Goal: Register for event/course

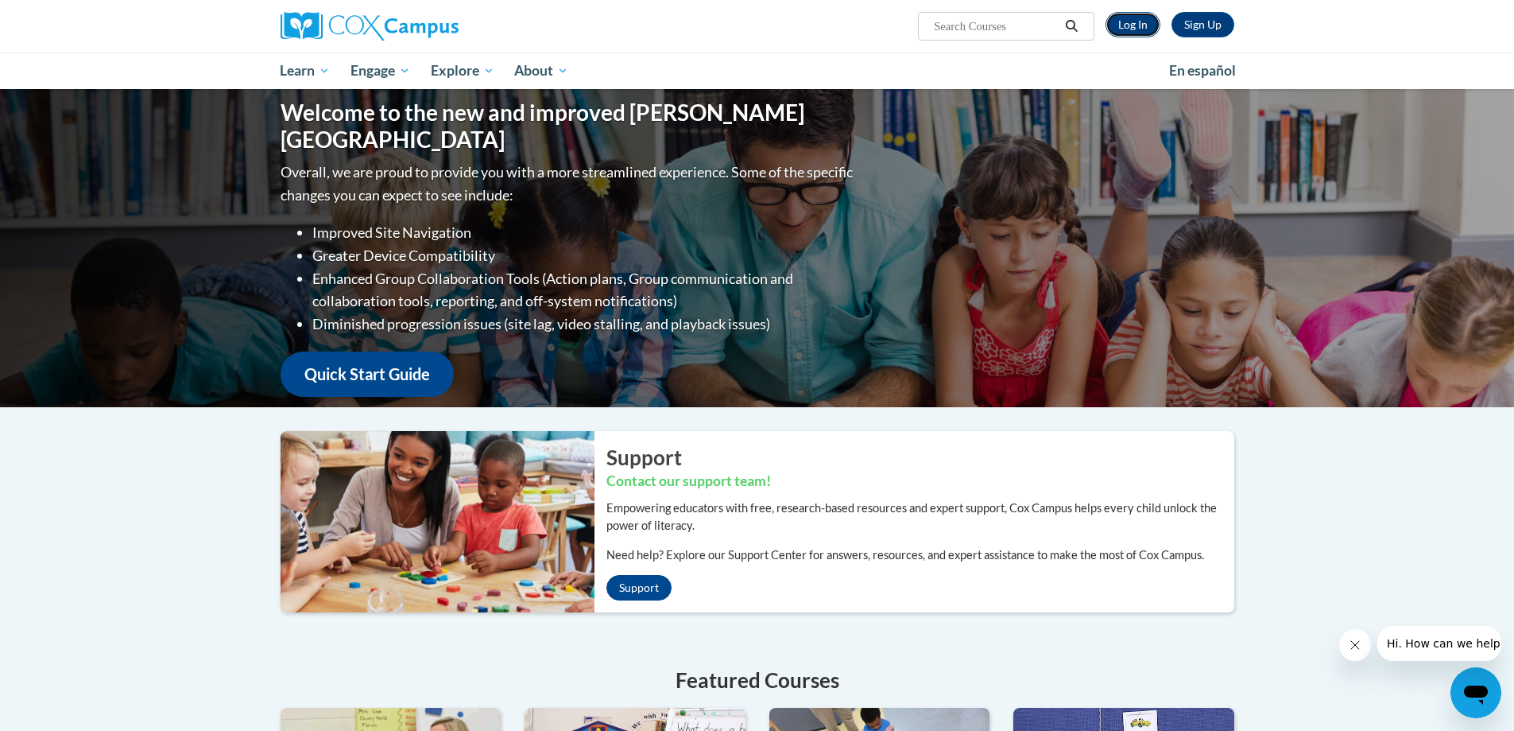
click at [1116, 15] on link "Log In" at bounding box center [1133, 24] width 55 height 25
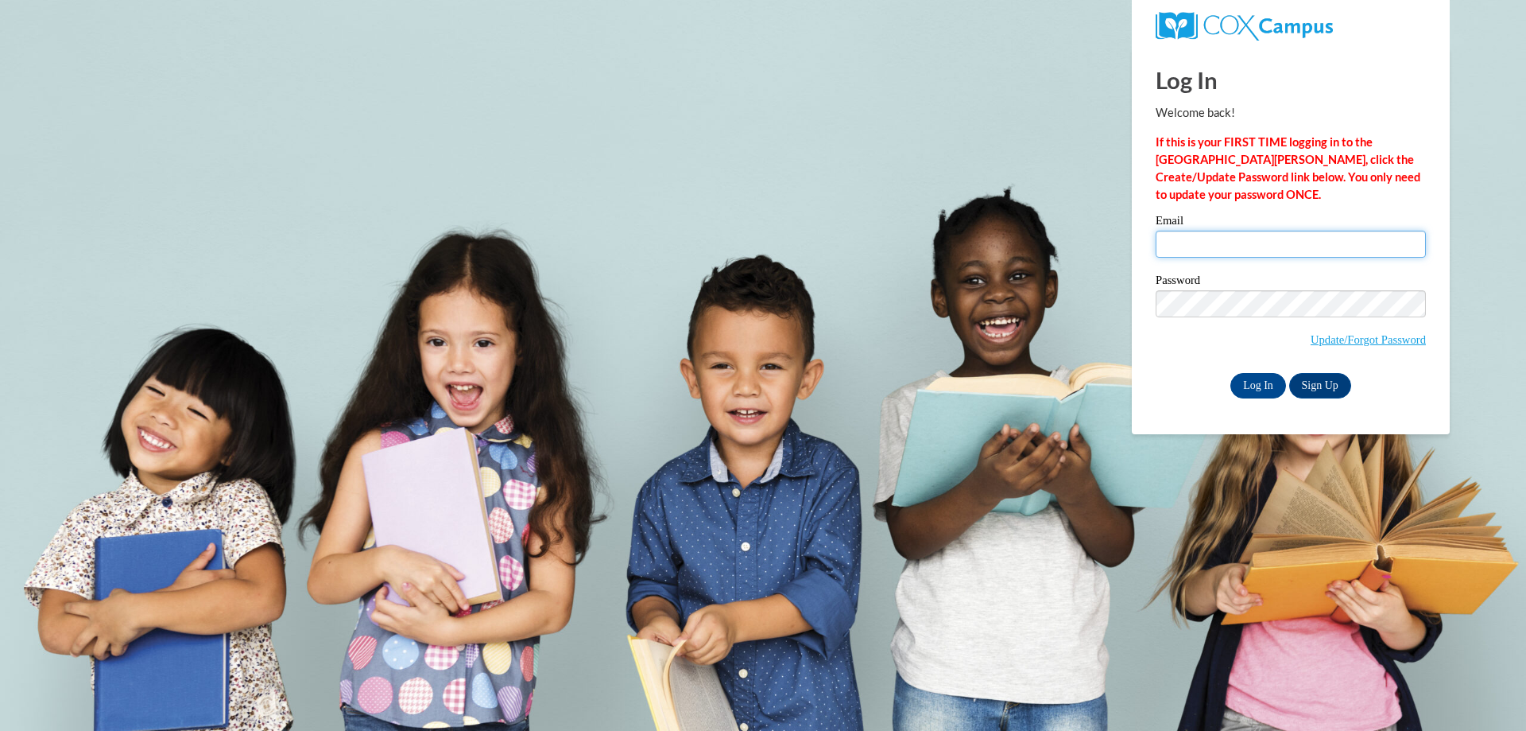
click at [1216, 249] on input "Email" at bounding box center [1291, 244] width 270 height 27
type input "mshyde@valdosta.edu"
click at [1251, 382] on input "Log In" at bounding box center [1259, 385] width 56 height 25
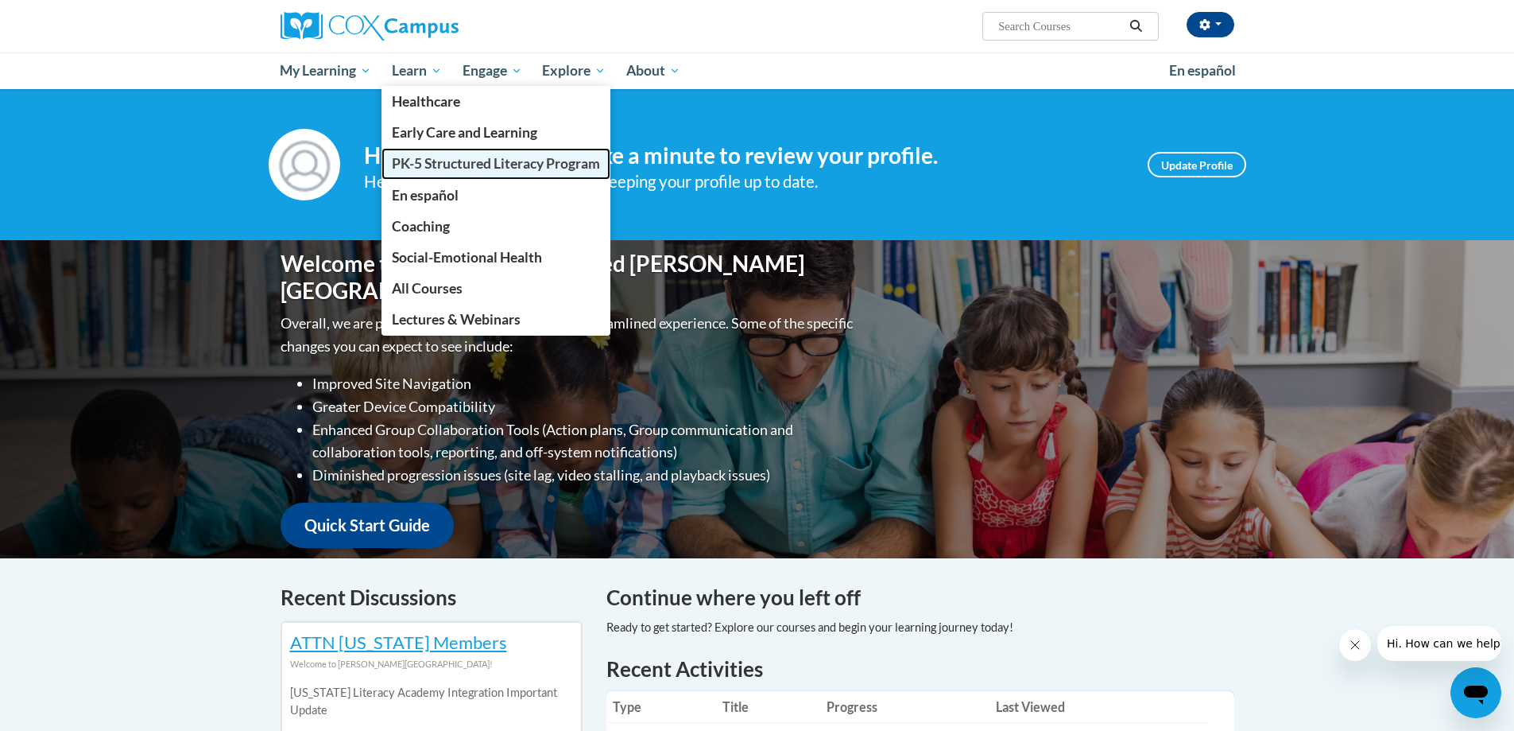
click at [439, 165] on span "PK-5 Structured Literacy Program" at bounding box center [496, 163] width 208 height 17
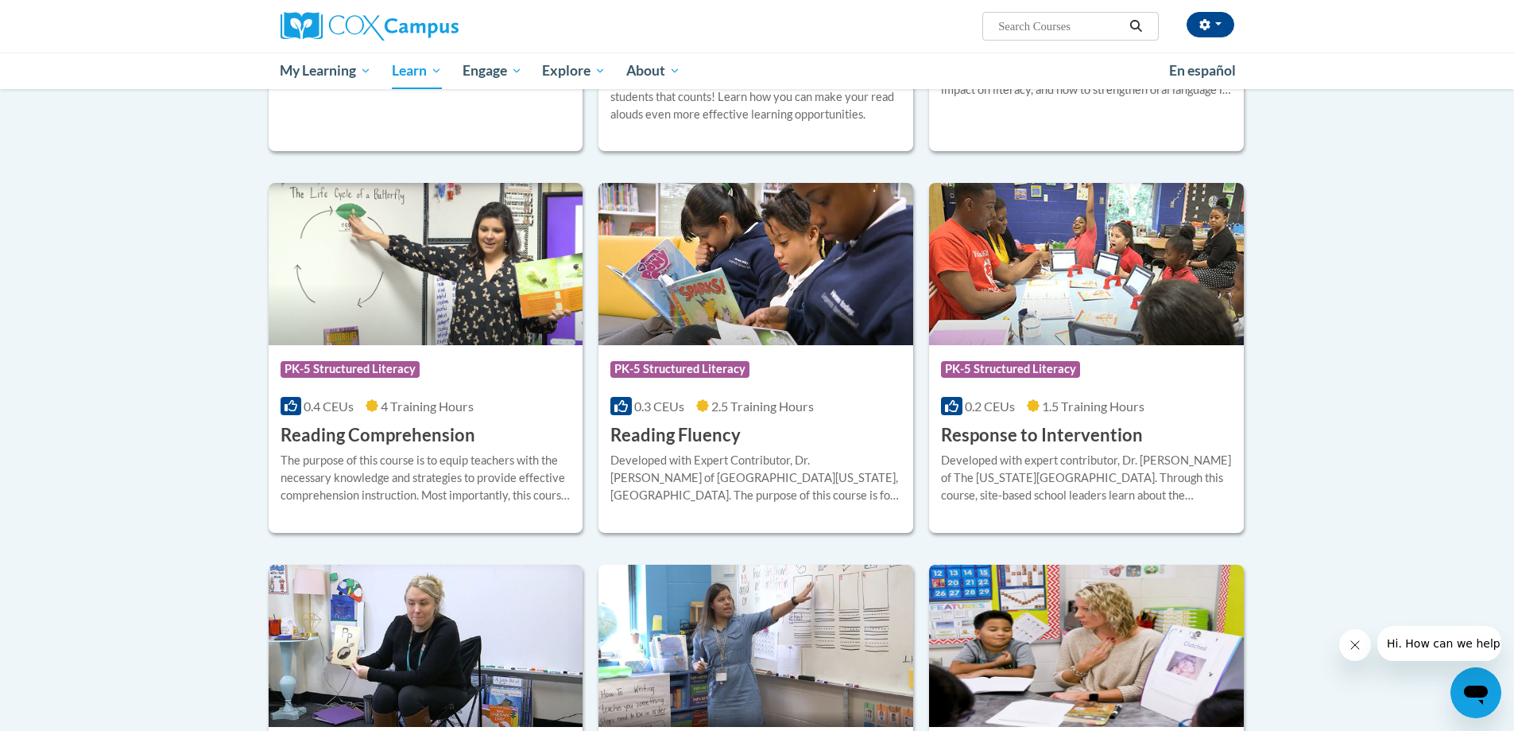
scroll to position [1257, 0]
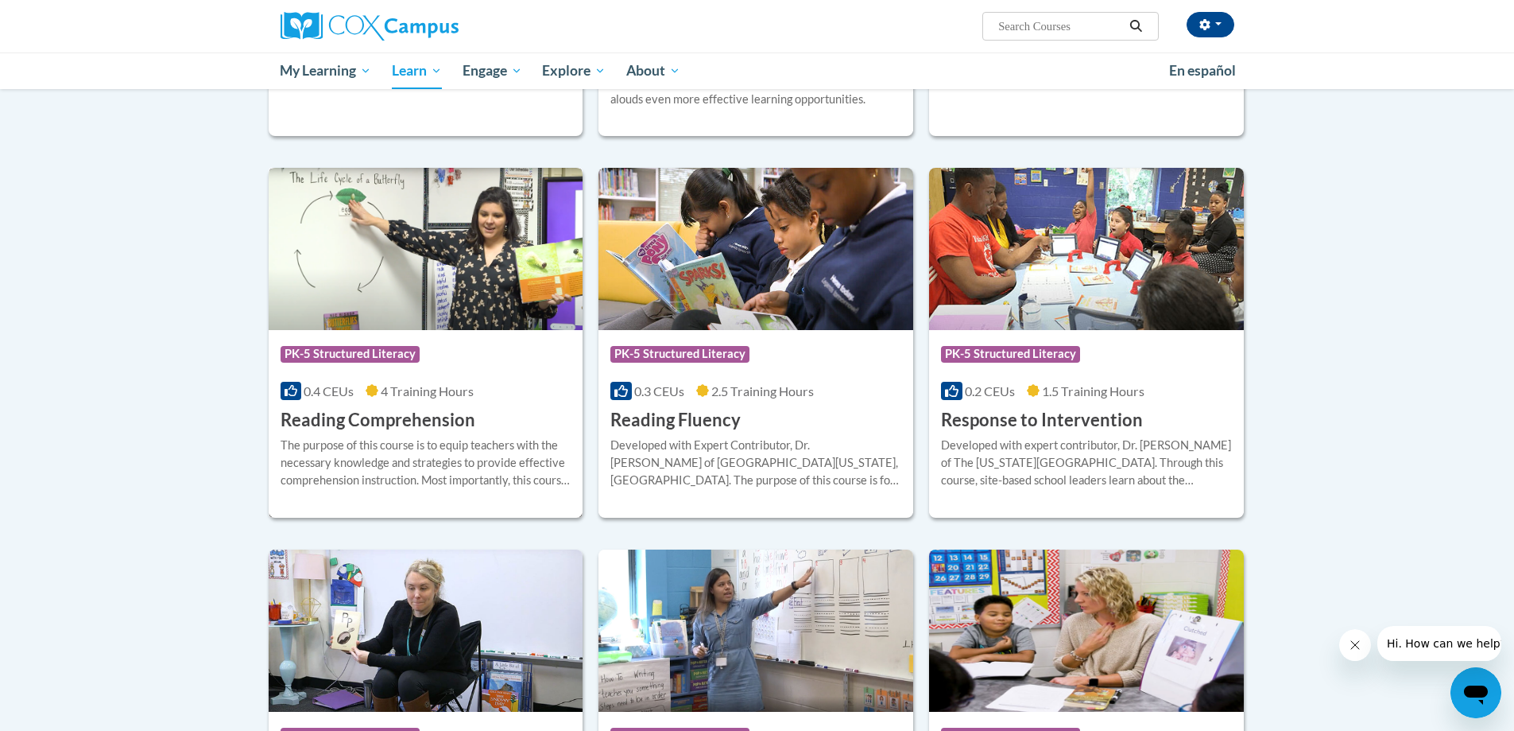
click at [301, 414] on h3 "Reading Comprehension" at bounding box center [378, 420] width 195 height 25
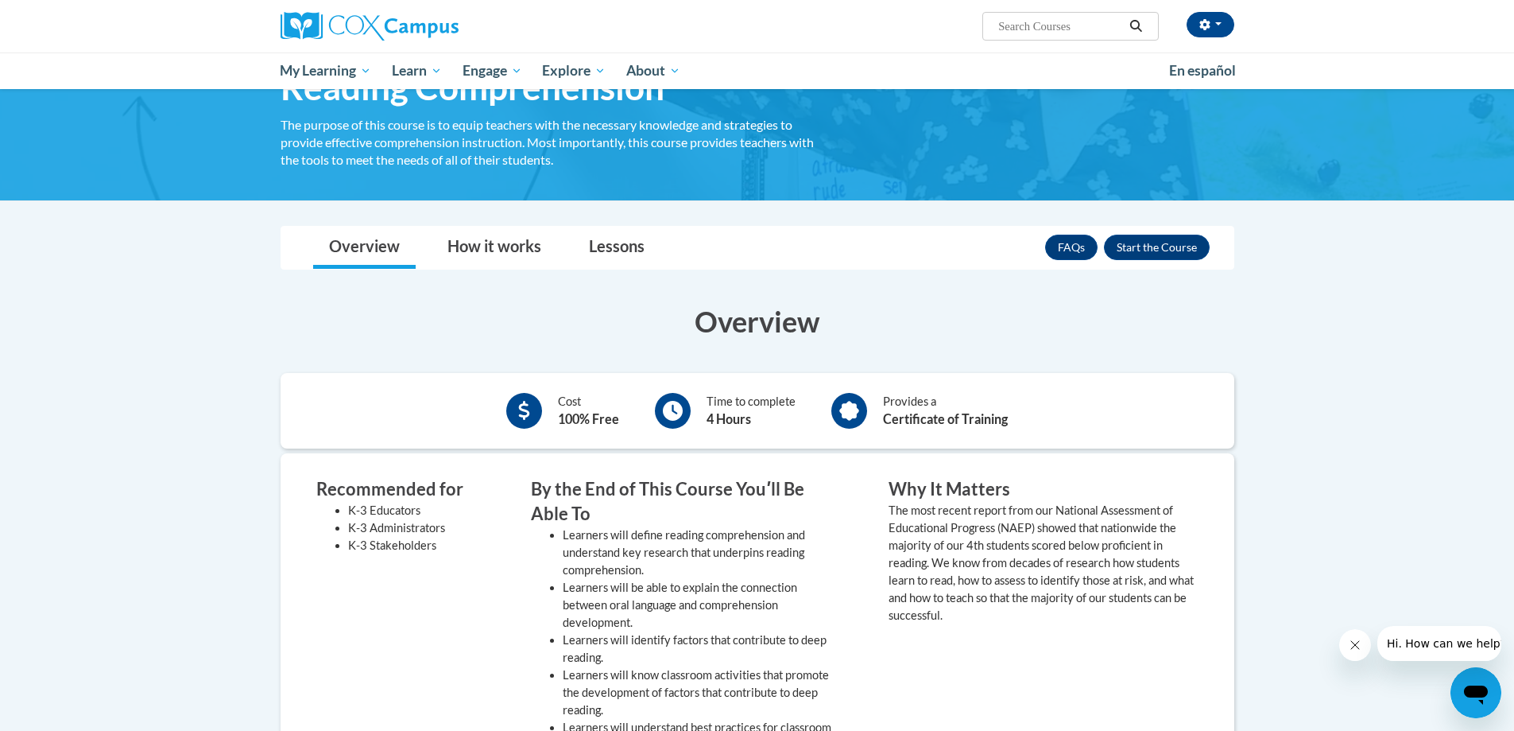
scroll to position [79, 0]
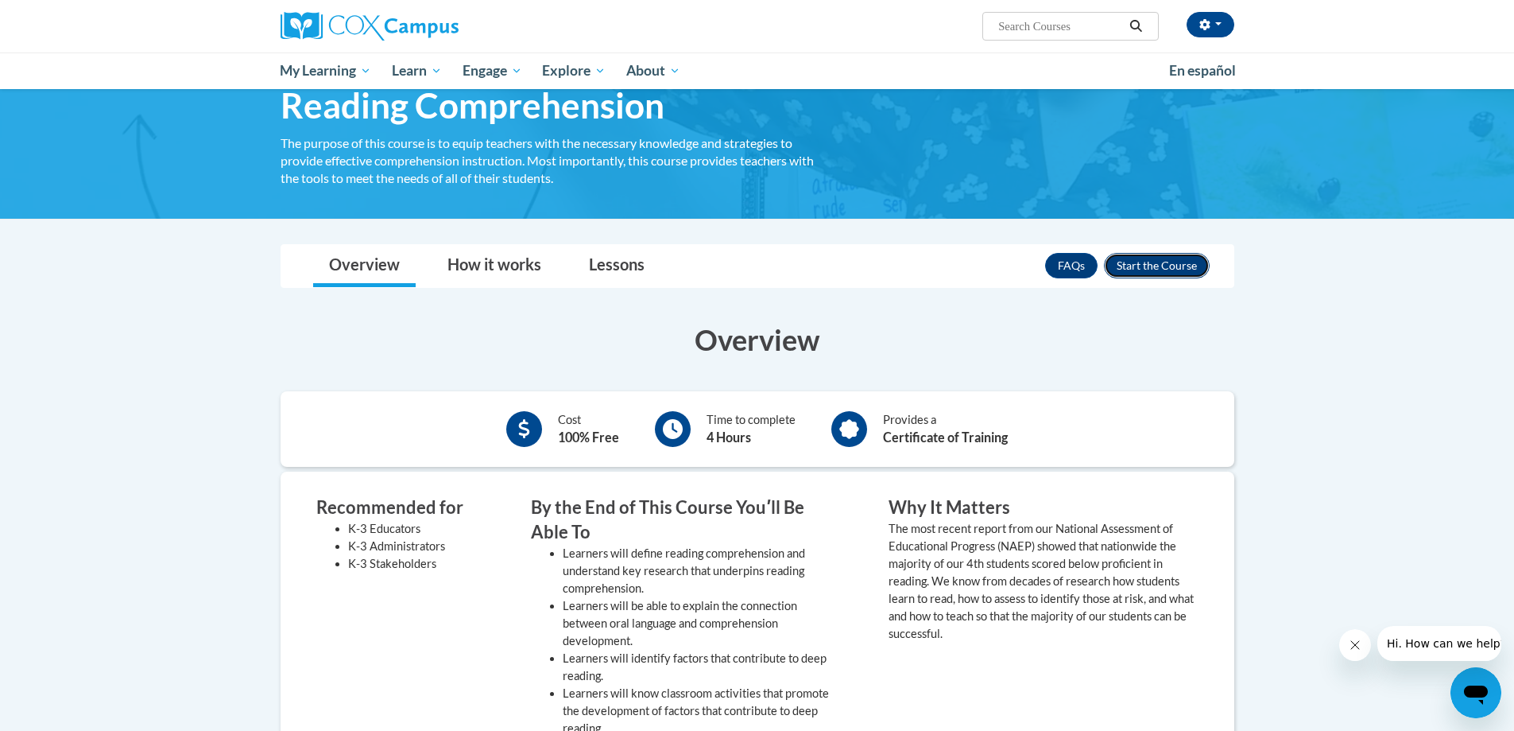
click at [1129, 267] on button "Enroll" at bounding box center [1157, 265] width 106 height 25
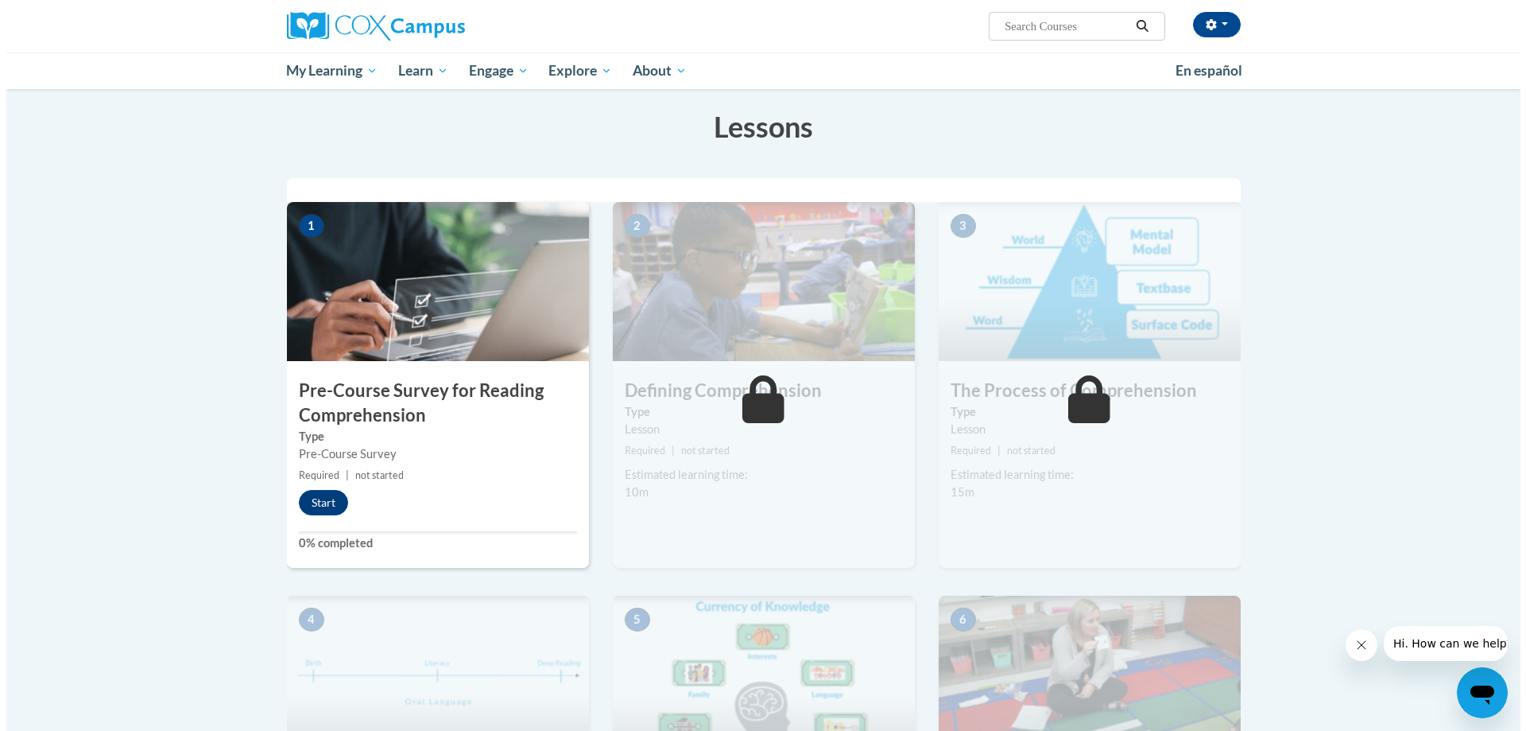
scroll to position [238, 0]
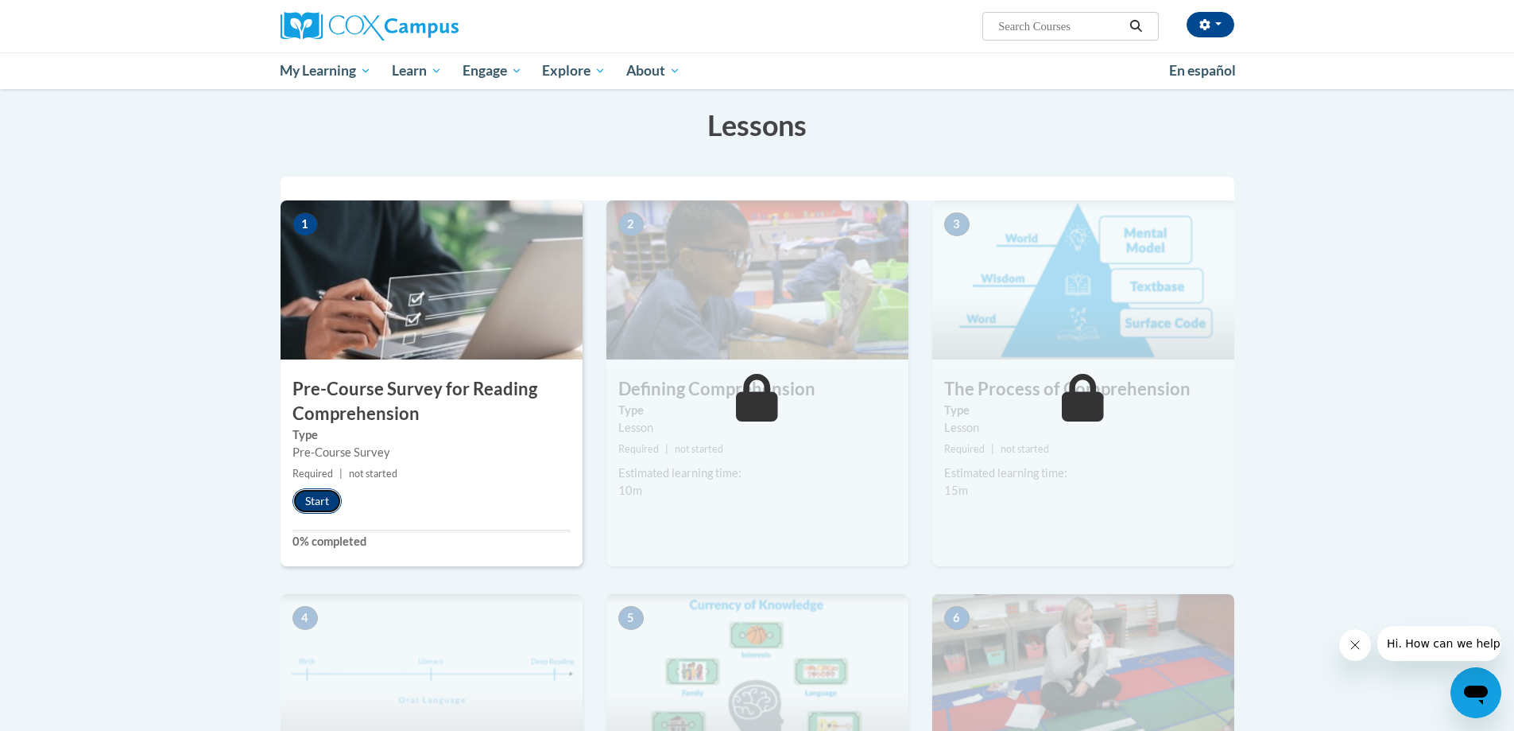
click at [305, 506] on button "Start" at bounding box center [317, 500] width 49 height 25
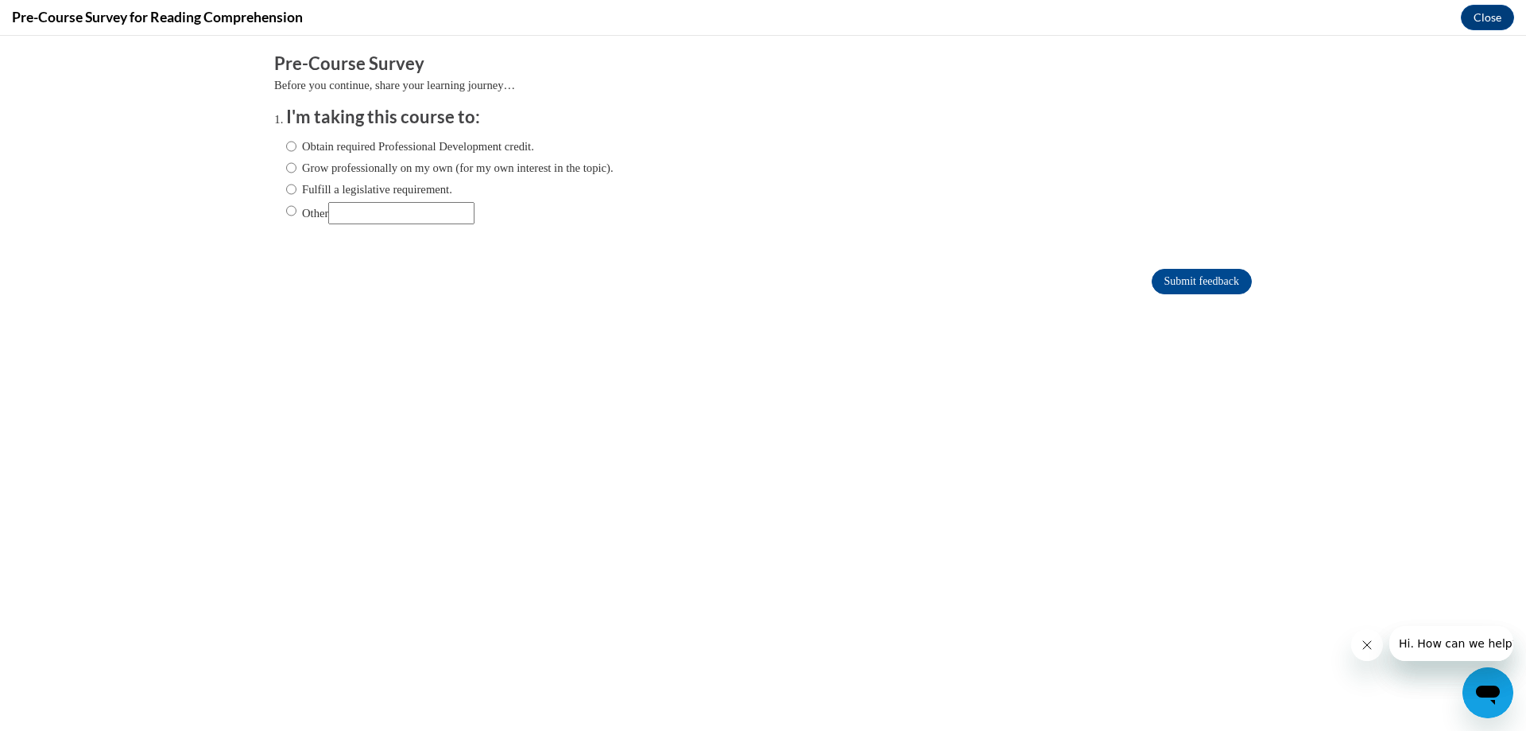
scroll to position [0, 0]
click at [320, 150] on label "Obtain required Professional Development credit." at bounding box center [410, 146] width 248 height 17
click at [297, 150] on input "Obtain required Professional Development credit." at bounding box center [291, 146] width 10 height 17
radio input "true"
click at [1152, 277] on input "Submit feedback" at bounding box center [1202, 281] width 100 height 25
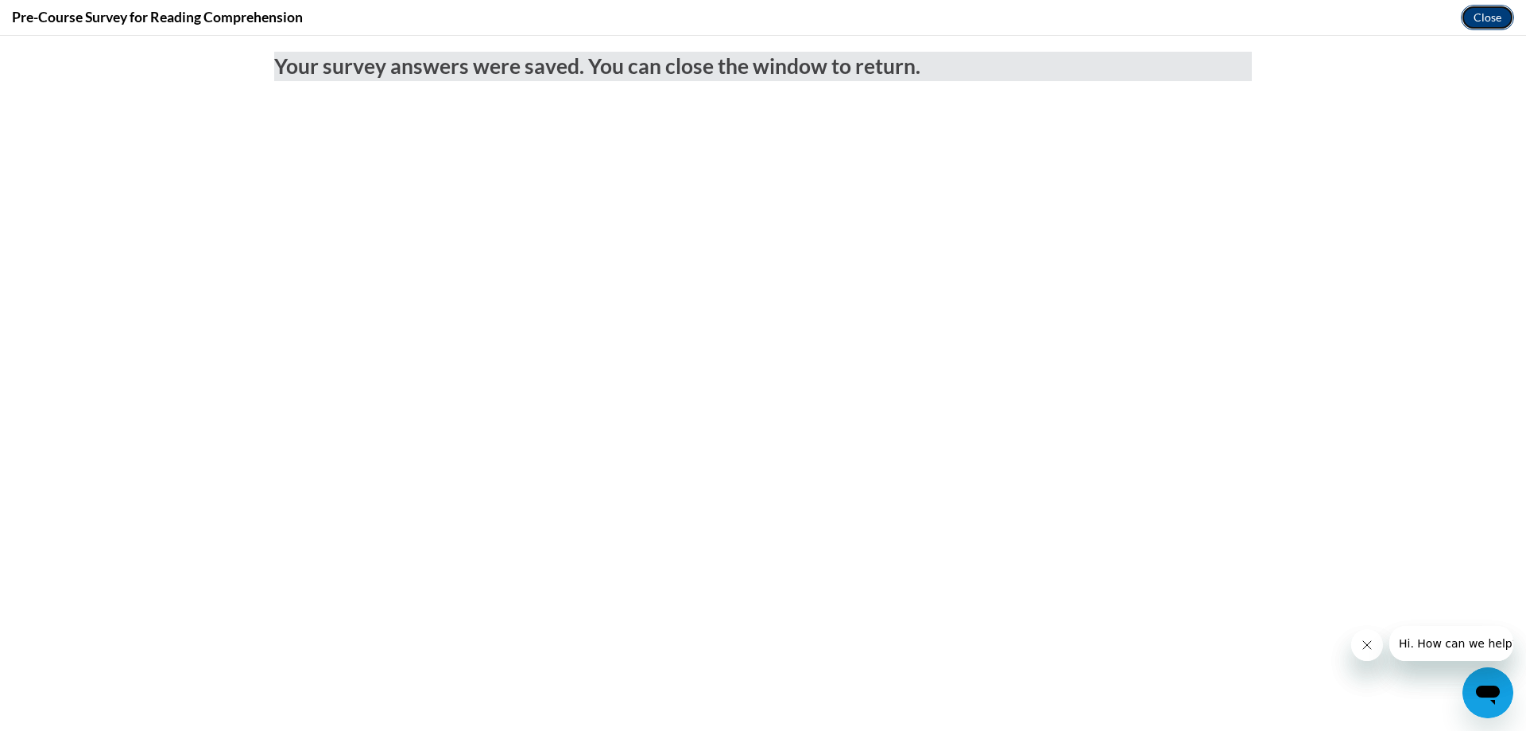
click at [1498, 24] on button "Close" at bounding box center [1487, 17] width 53 height 25
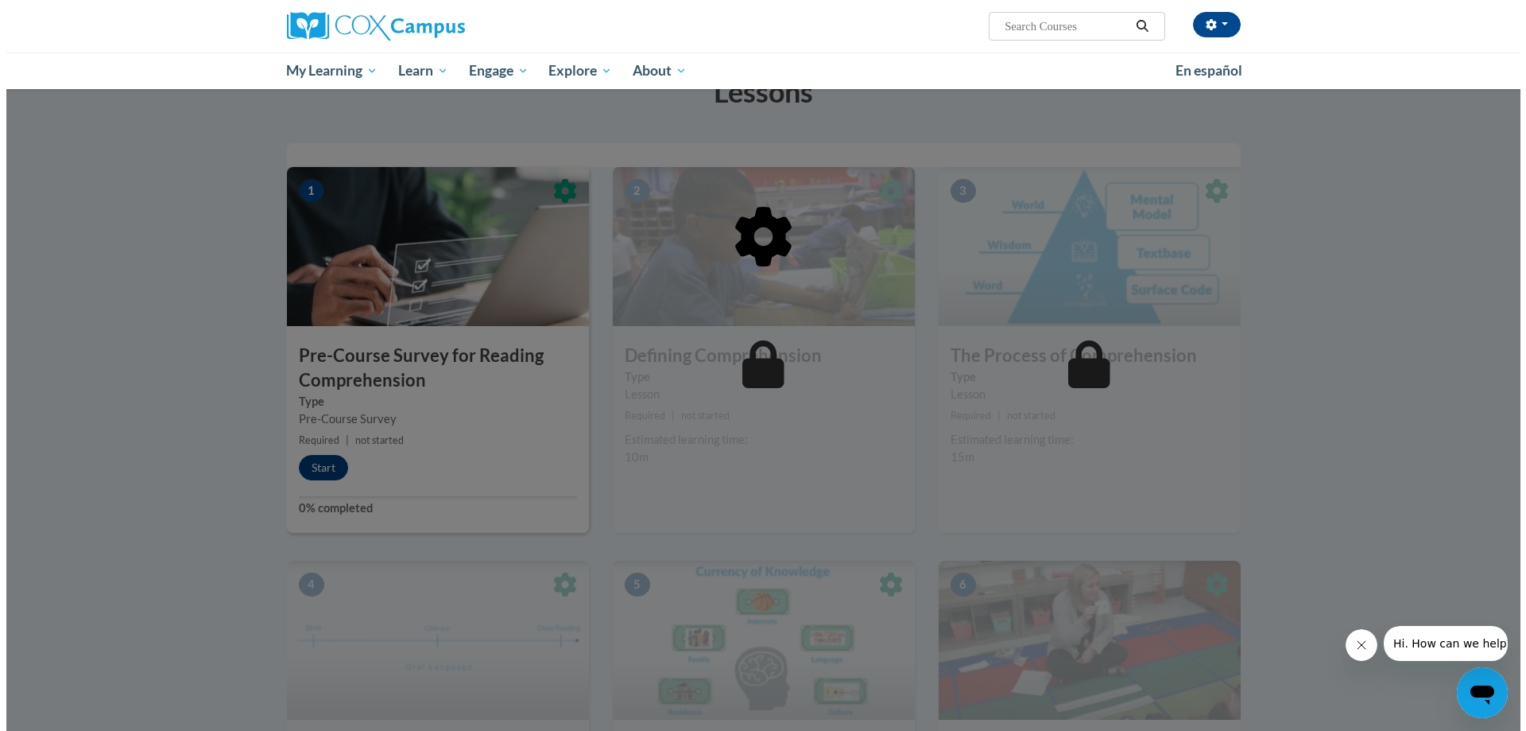
scroll to position [238, 0]
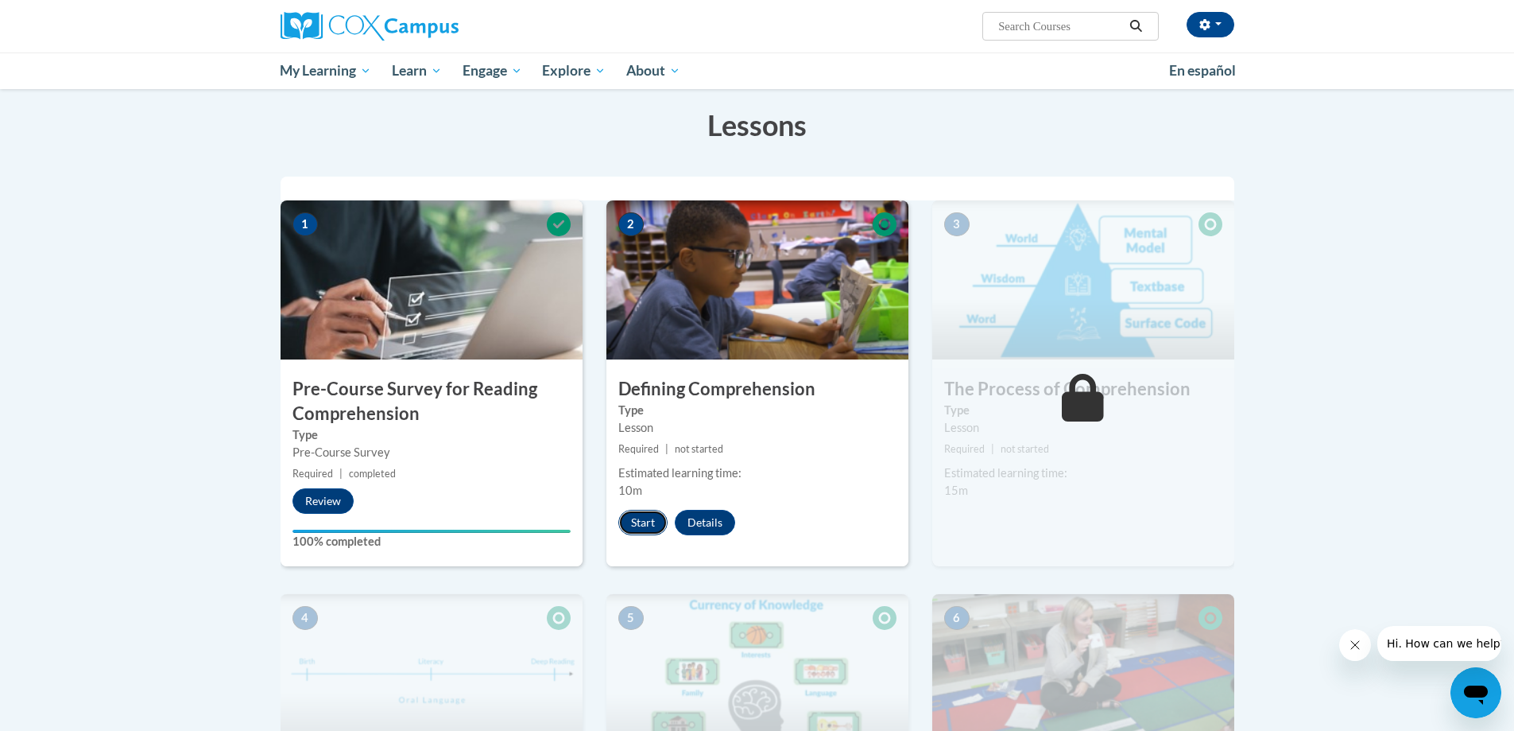
click at [638, 521] on button "Start" at bounding box center [643, 522] width 49 height 25
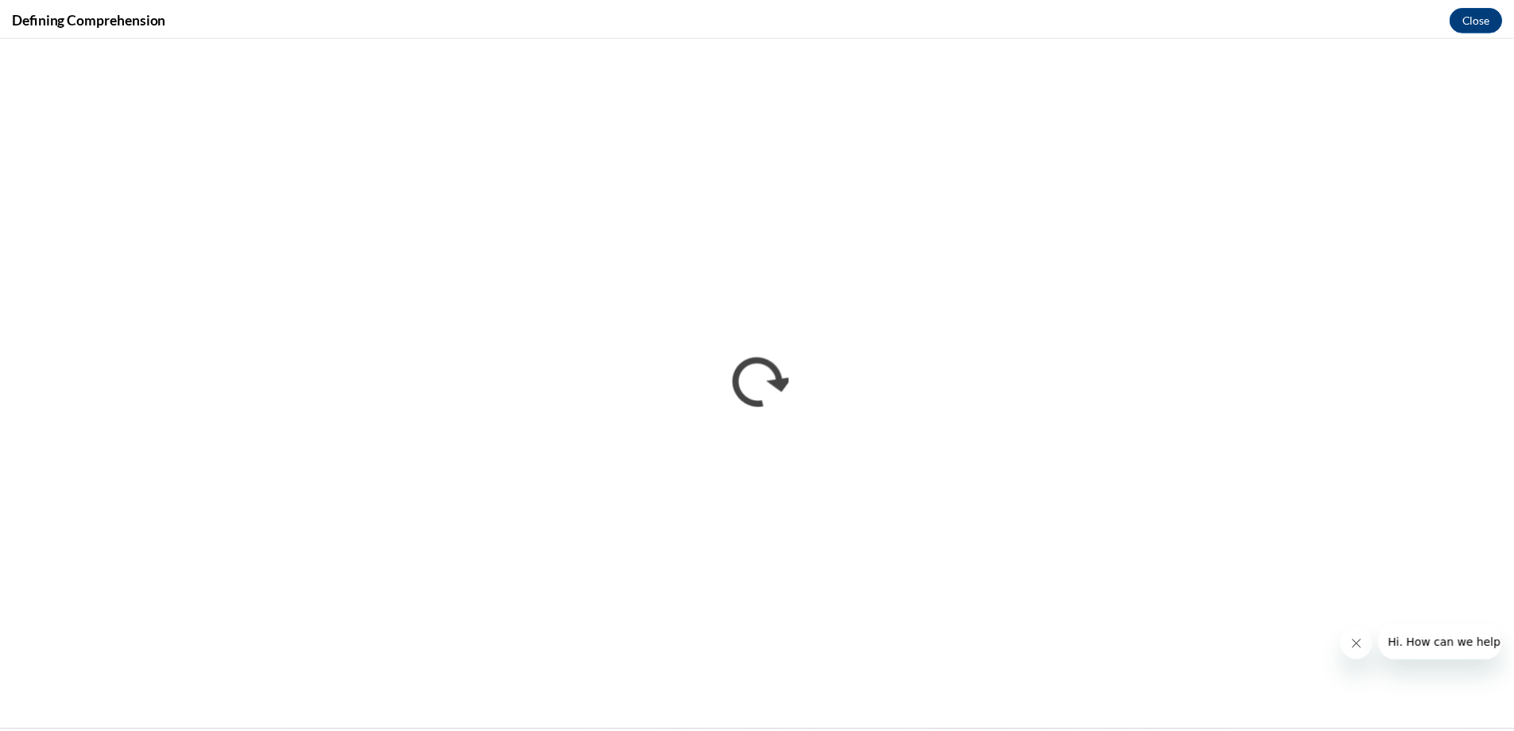
scroll to position [0, 0]
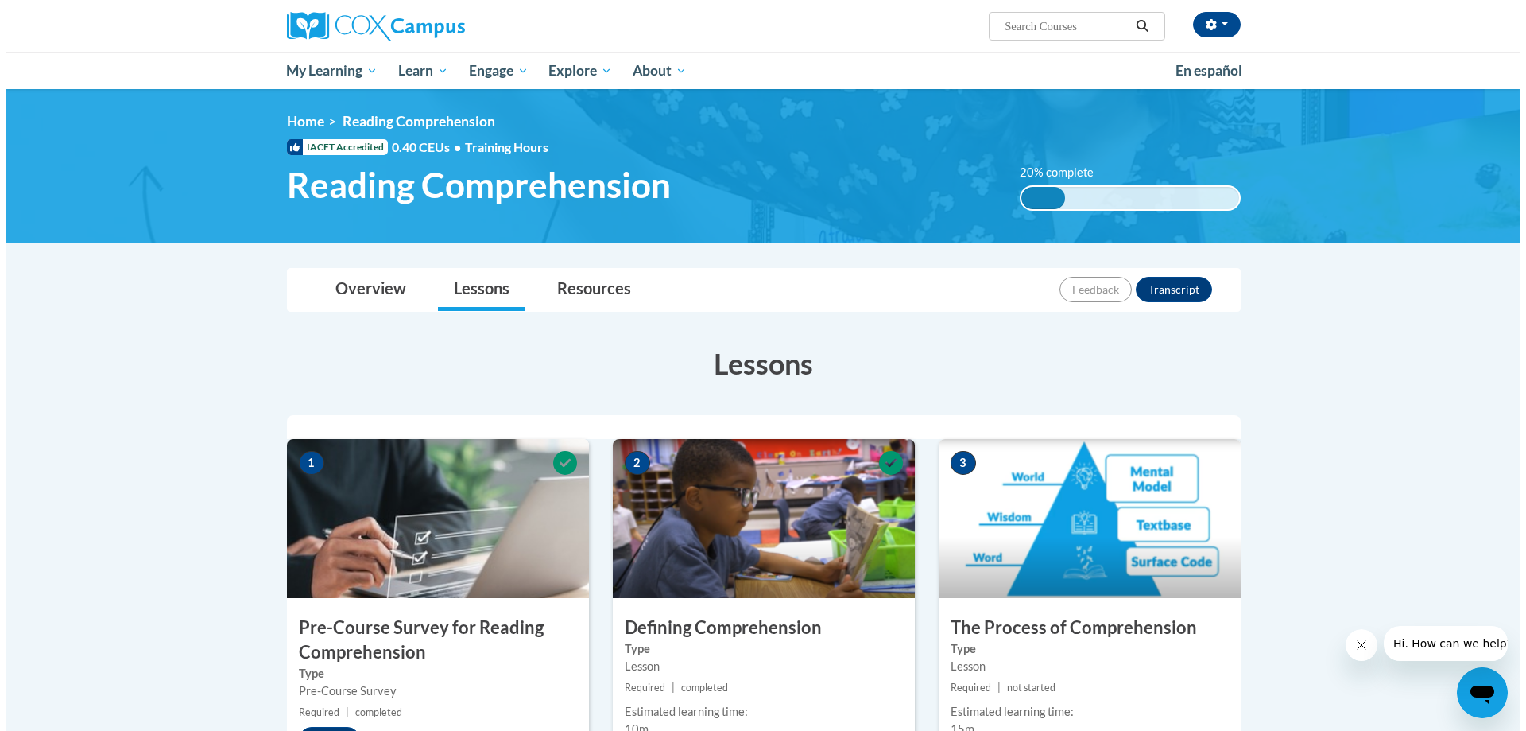
scroll to position [318, 0]
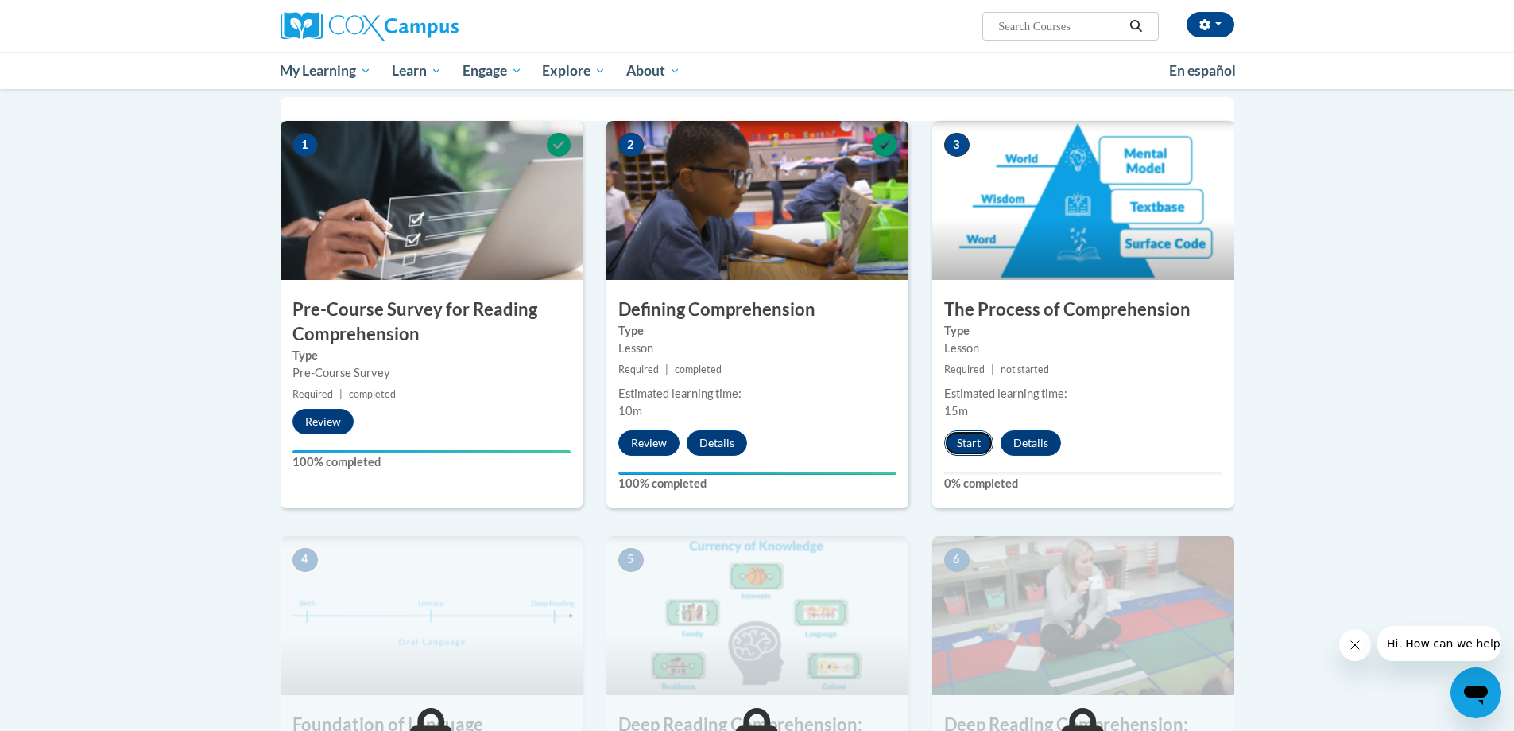
click at [970, 440] on button "Start" at bounding box center [968, 442] width 49 height 25
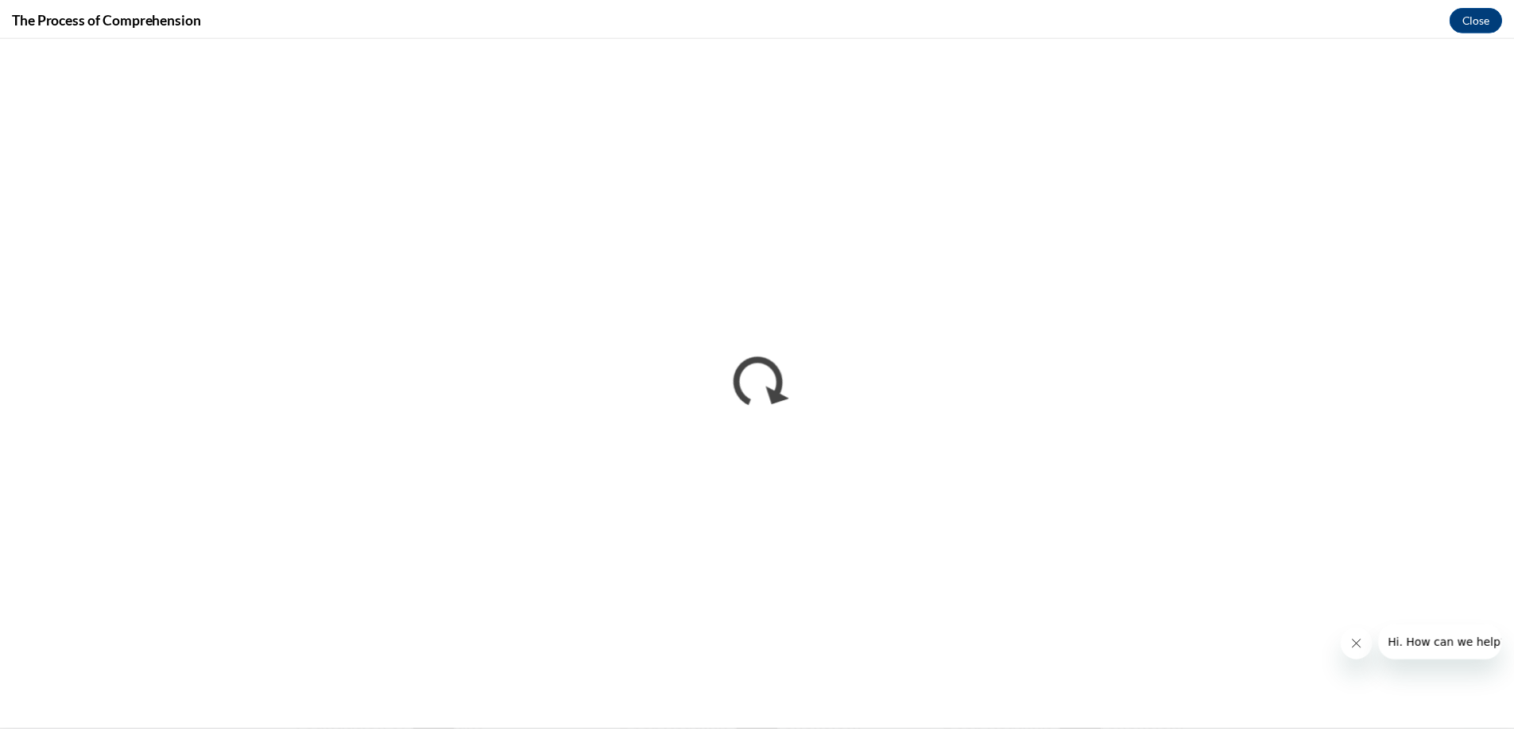
scroll to position [0, 0]
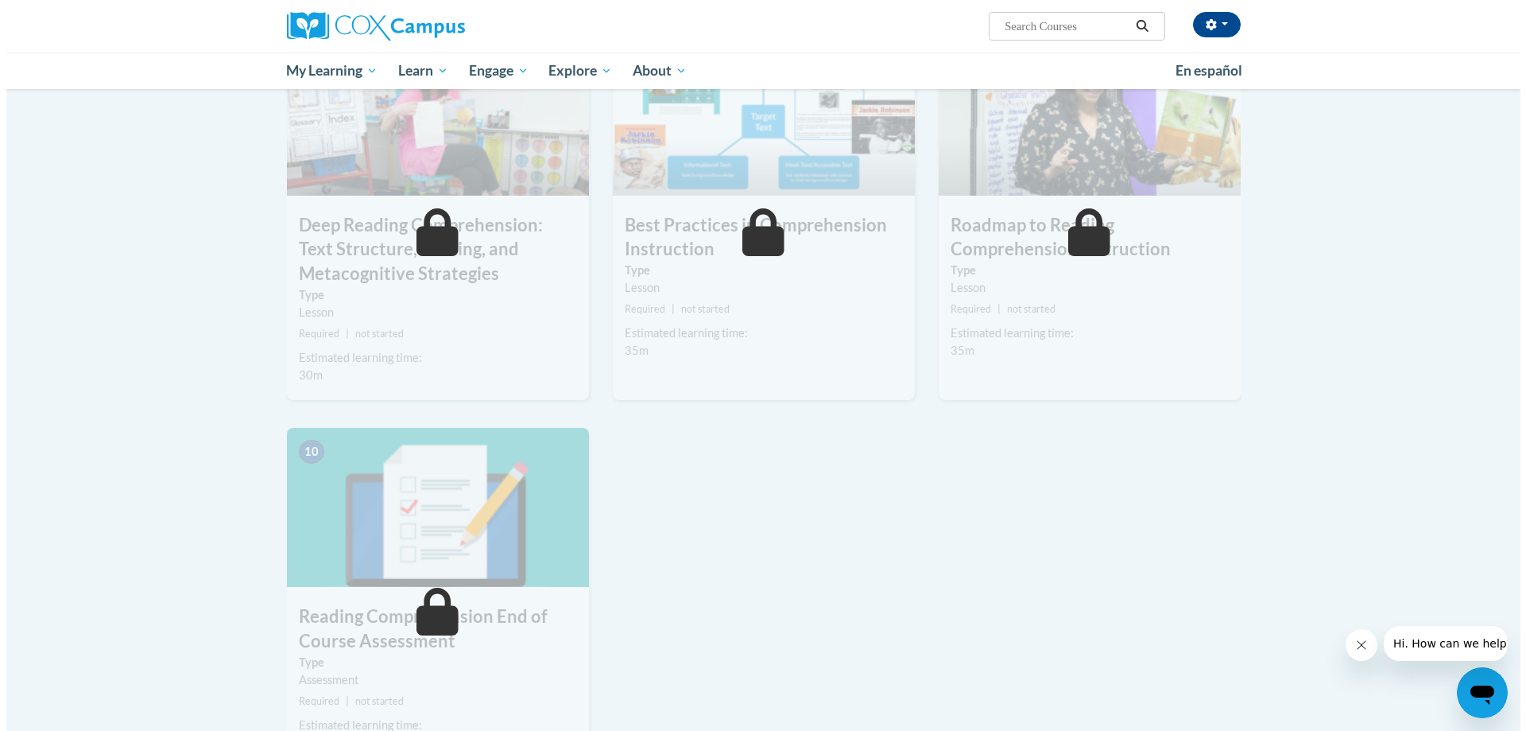
scroll to position [954, 0]
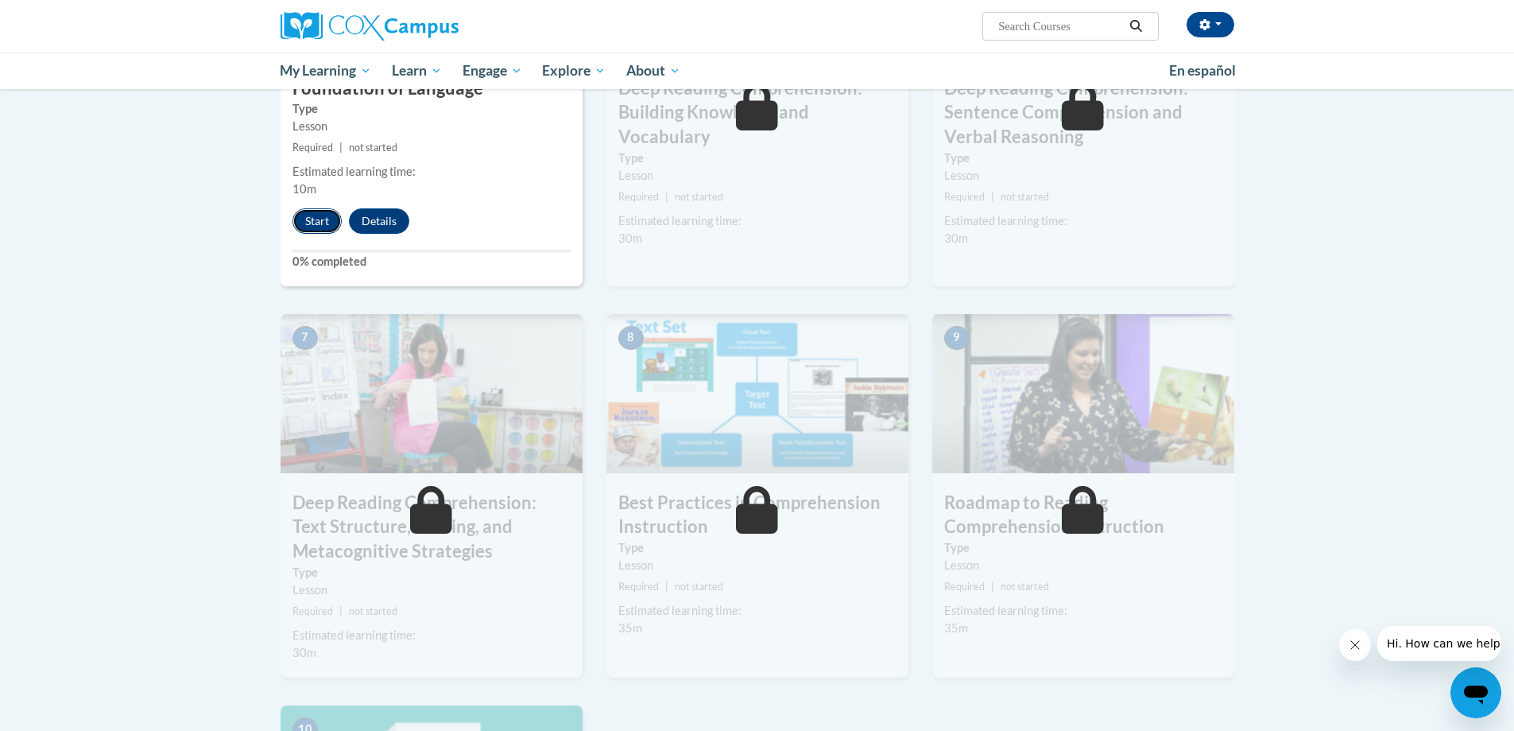
click at [318, 208] on button "Start" at bounding box center [317, 220] width 49 height 25
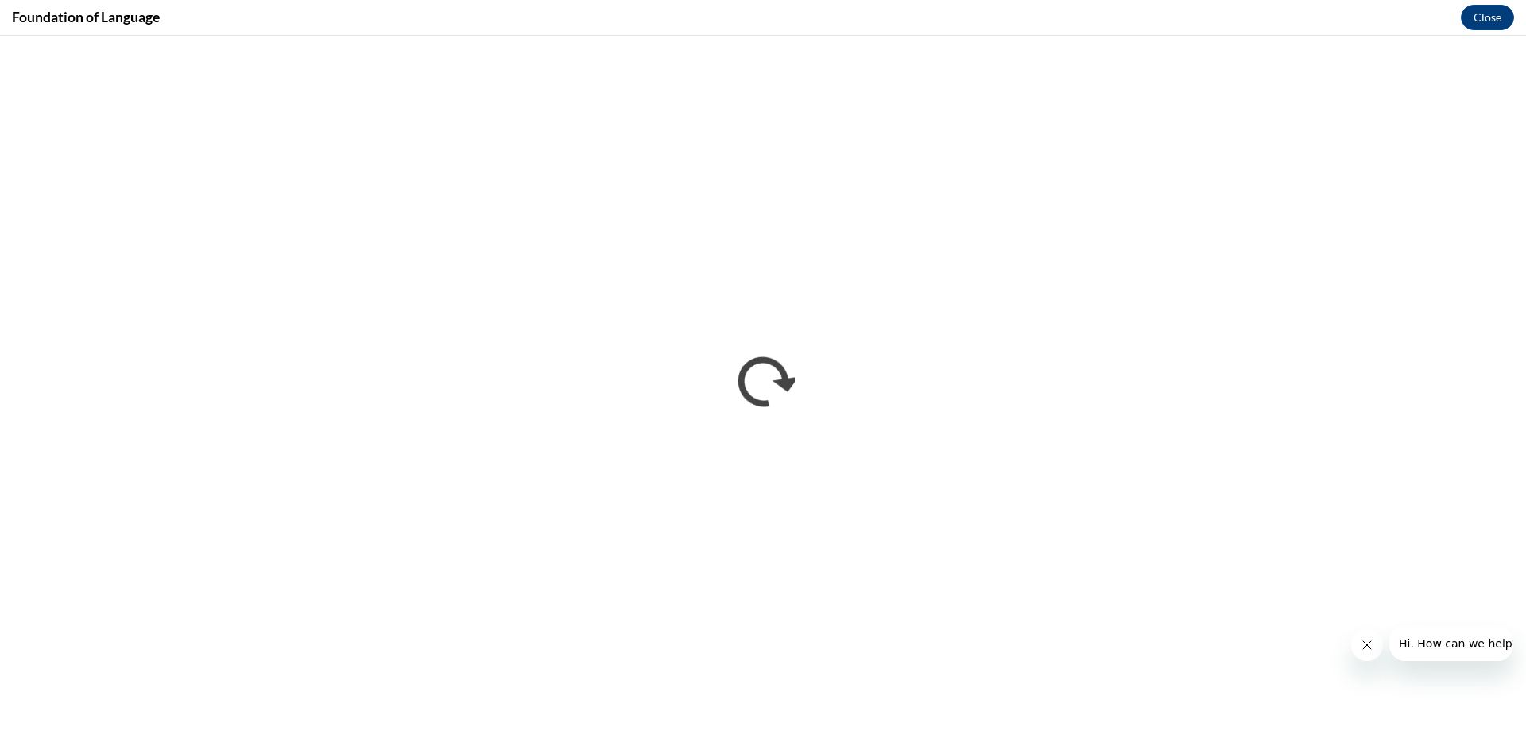
scroll to position [0, 0]
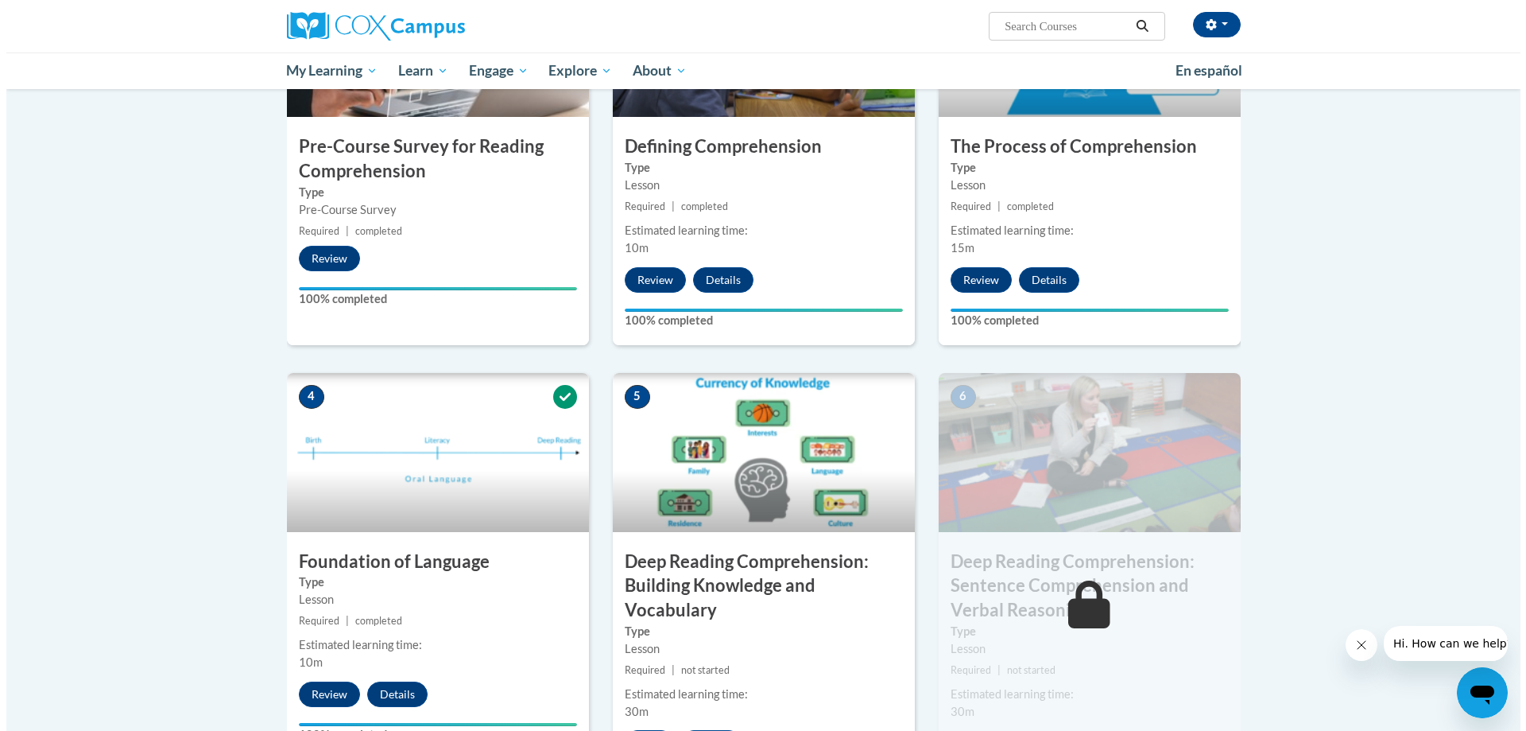
scroll to position [763, 0]
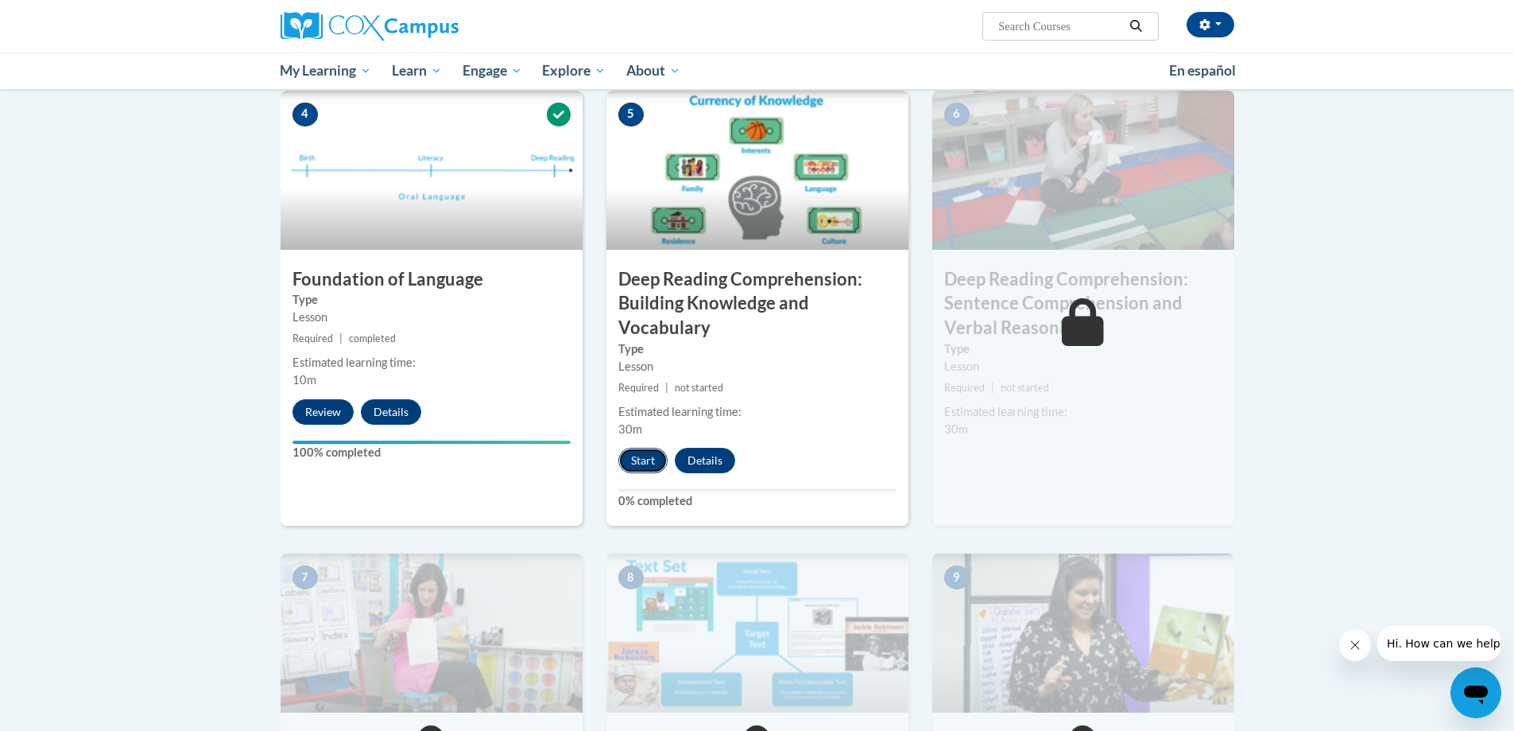
click at [629, 465] on button "Start" at bounding box center [643, 460] width 49 height 25
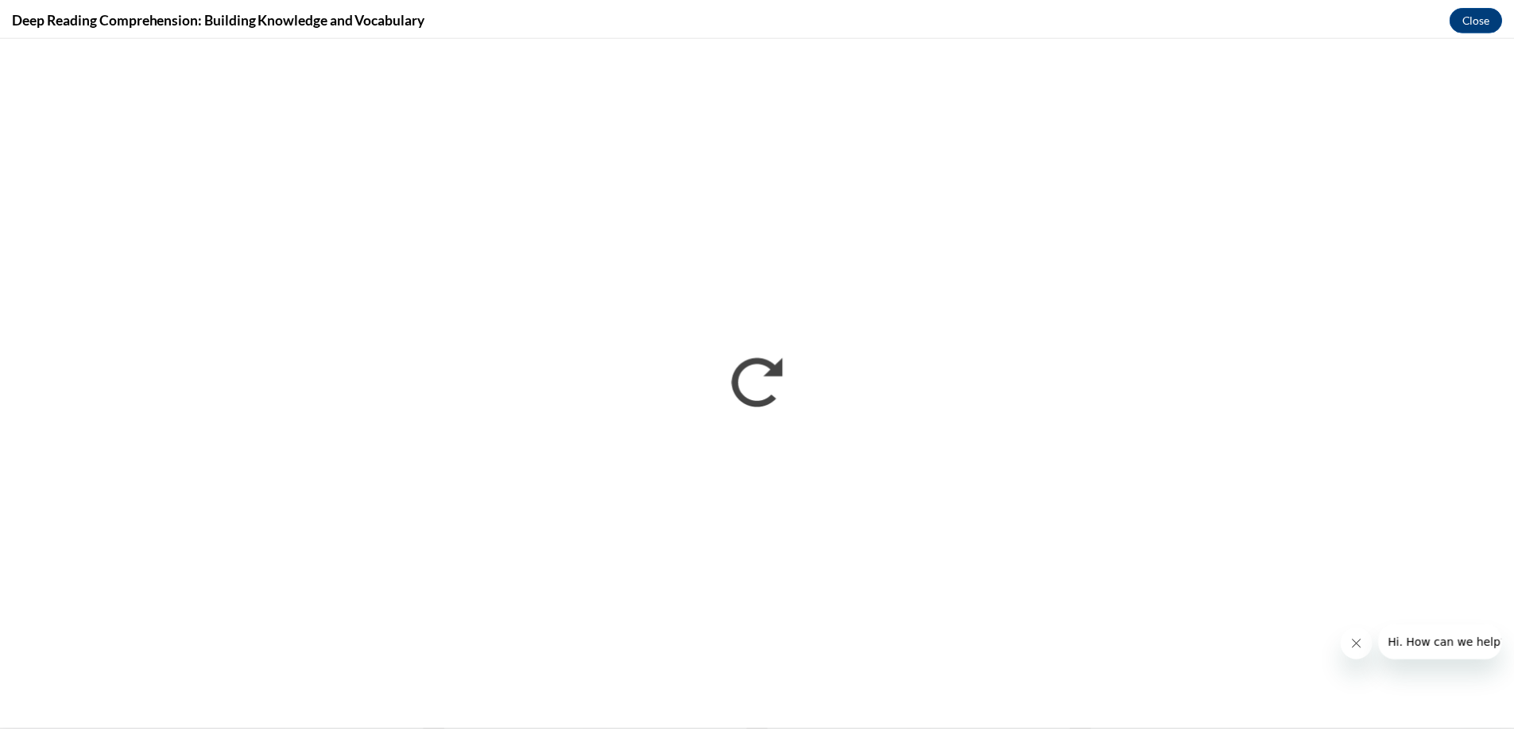
scroll to position [0, 0]
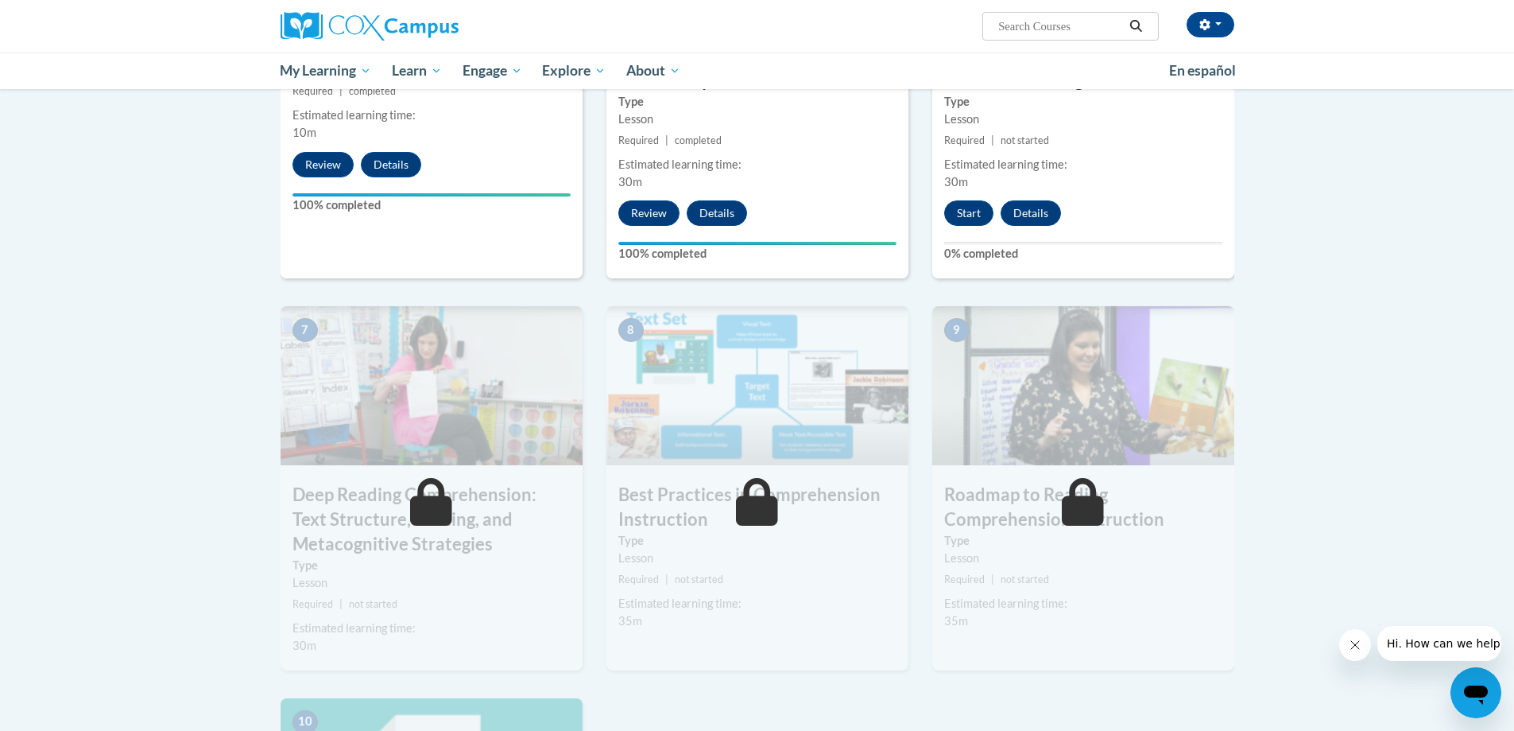
scroll to position [1002, 0]
